Goal: Book appointment/travel/reservation

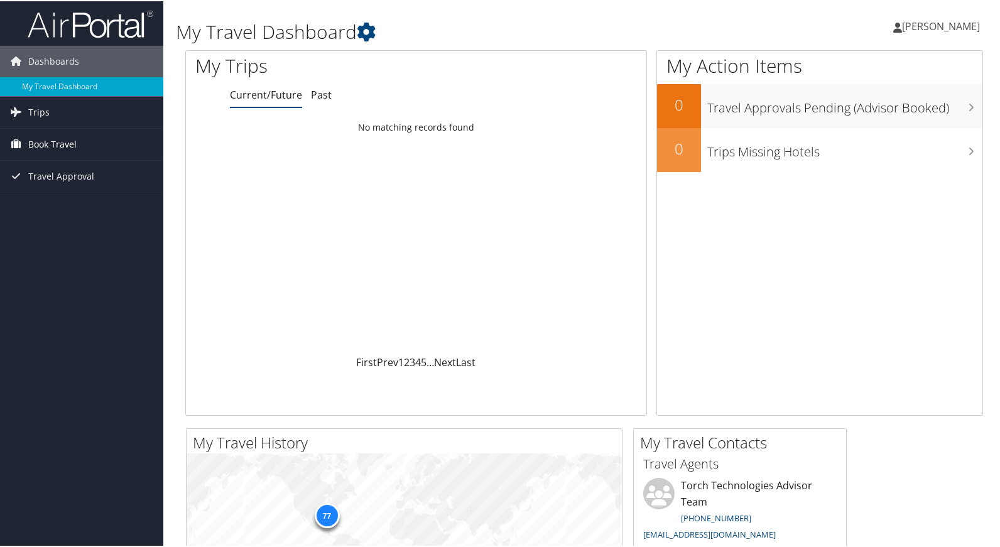
click at [46, 146] on span "Book Travel" at bounding box center [52, 143] width 48 height 31
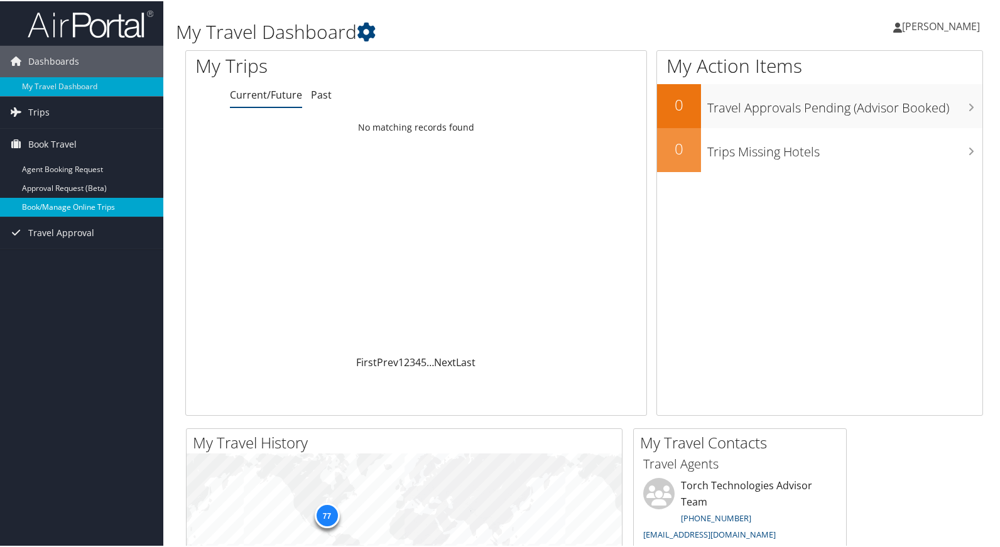
click at [57, 202] on link "Book/Manage Online Trips" at bounding box center [81, 206] width 163 height 19
click at [47, 206] on link "Book/Manage Online Trips" at bounding box center [81, 206] width 163 height 19
